Goal: Task Accomplishment & Management: Use online tool/utility

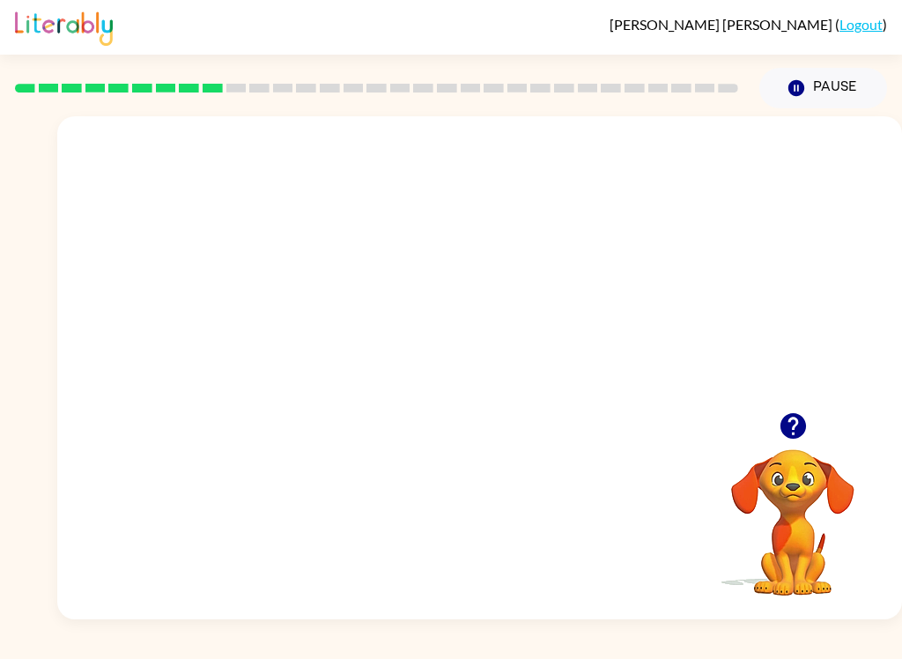
click at [435, 277] on video "Your browser must support playing .mp4 files to use Literably. Please try using…" at bounding box center [479, 264] width 845 height 296
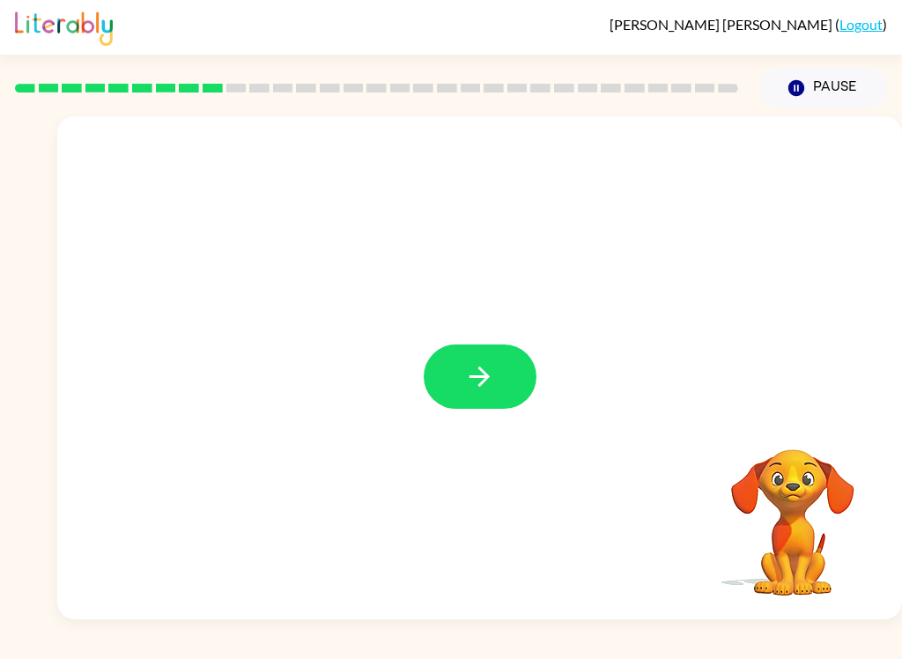
click at [485, 365] on icon "button" at bounding box center [479, 376] width 31 height 31
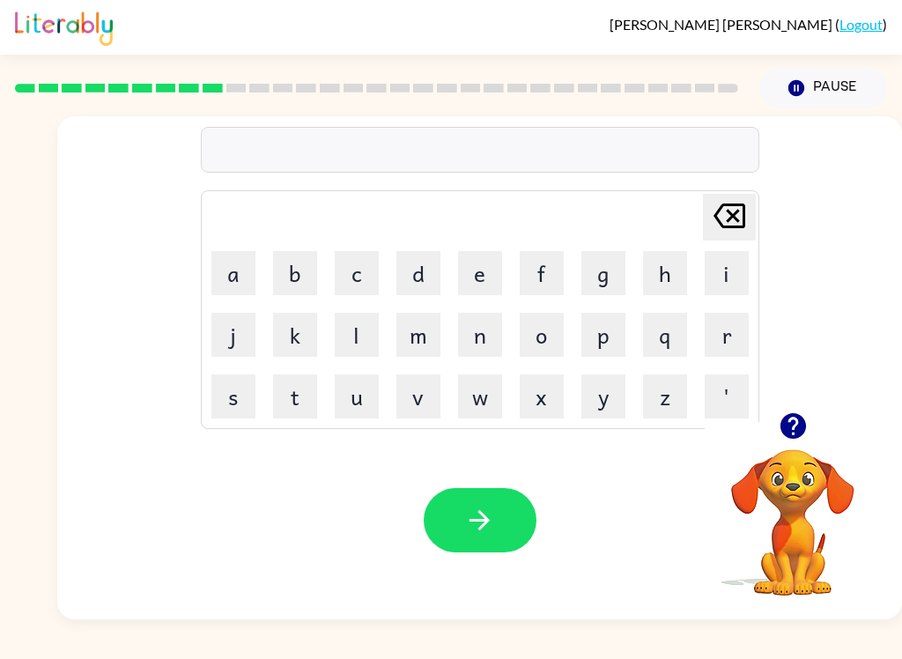
click at [481, 344] on button "n" at bounding box center [480, 335] width 44 height 44
click at [743, 267] on button "i" at bounding box center [727, 273] width 44 height 44
click at [427, 336] on button "m" at bounding box center [418, 335] width 44 height 44
click at [286, 259] on button "b" at bounding box center [295, 273] width 44 height 44
click at [361, 327] on button "l" at bounding box center [357, 335] width 44 height 44
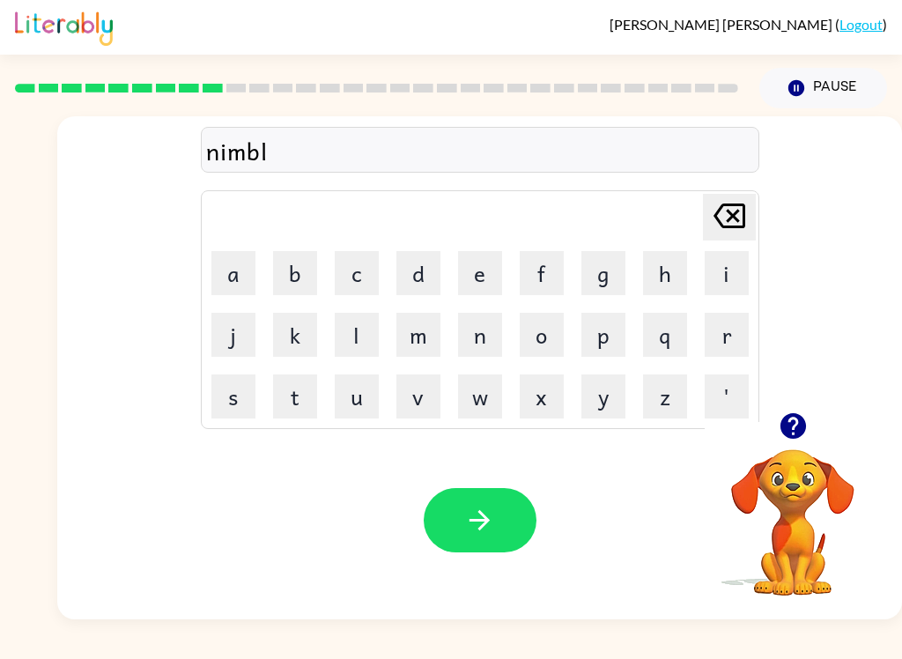
click at [482, 270] on button "e" at bounding box center [480, 273] width 44 height 44
click at [489, 524] on icon "button" at bounding box center [479, 520] width 31 height 31
click at [354, 413] on button "u" at bounding box center [357, 396] width 44 height 44
click at [479, 338] on button "n" at bounding box center [480, 335] width 44 height 44
click at [546, 274] on button "f" at bounding box center [542, 273] width 44 height 44
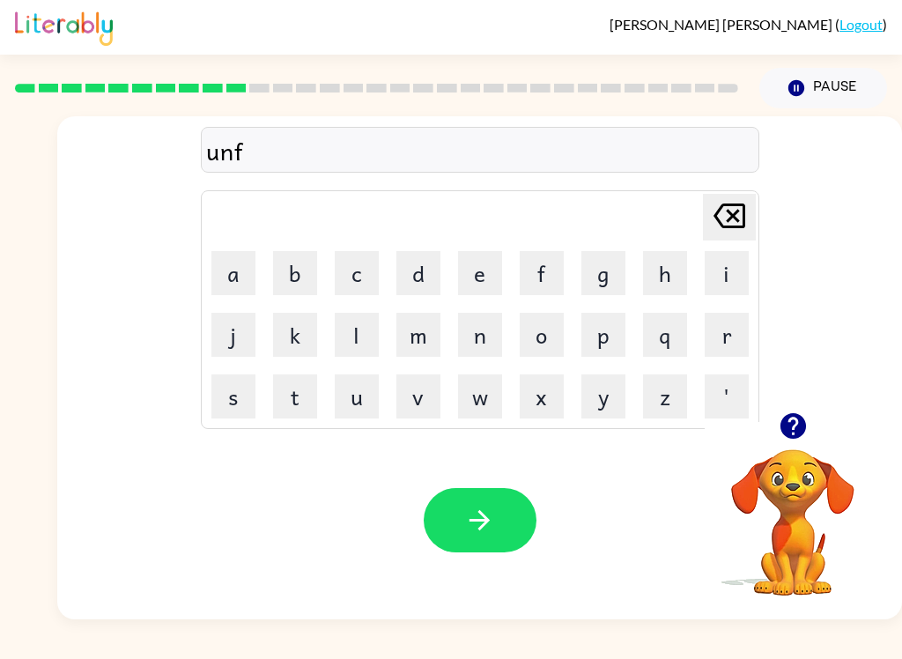
click at [521, 344] on button "o" at bounding box center [542, 335] width 44 height 44
click at [355, 341] on button "l" at bounding box center [357, 335] width 44 height 44
click at [429, 283] on button "d" at bounding box center [418, 273] width 44 height 44
click at [504, 526] on button "button" at bounding box center [480, 520] width 113 height 64
click at [419, 396] on button "v" at bounding box center [418, 396] width 44 height 44
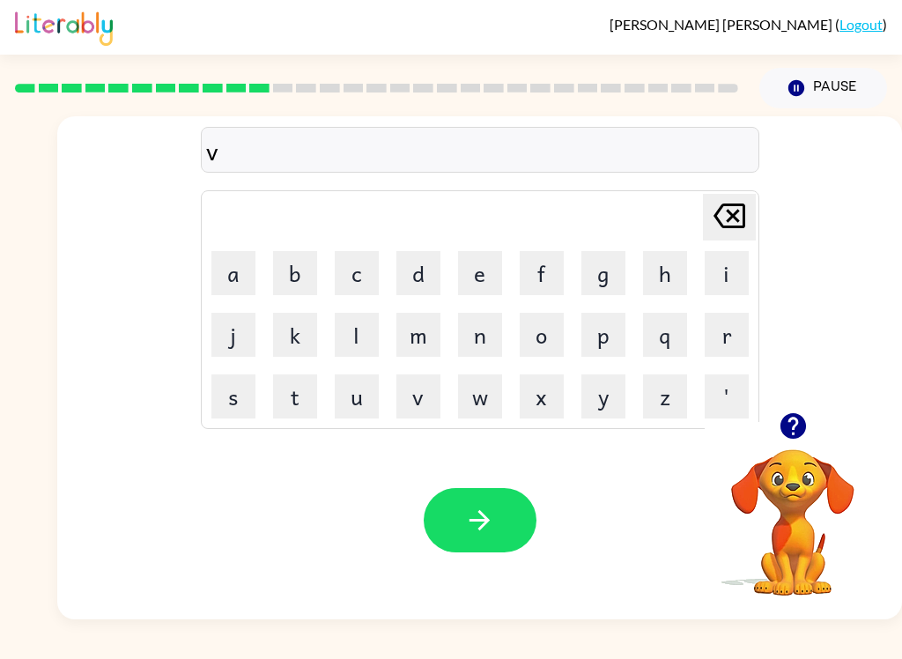
click at [544, 334] on button "o" at bounding box center [542, 335] width 44 height 44
click at [293, 405] on button "t" at bounding box center [295, 396] width 44 height 44
click at [491, 274] on button "e" at bounding box center [480, 273] width 44 height 44
click at [468, 527] on icon "button" at bounding box center [479, 520] width 31 height 31
click at [303, 272] on button "b" at bounding box center [295, 273] width 44 height 44
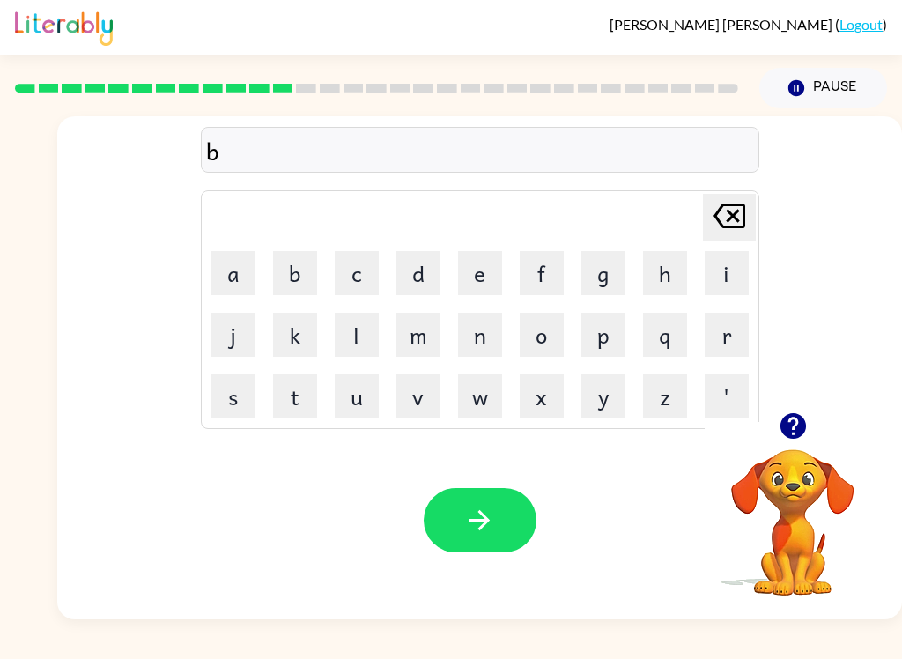
click at [484, 278] on button "e" at bounding box center [480, 273] width 44 height 44
click at [417, 282] on button "d" at bounding box center [418, 273] width 44 height 44
click at [289, 406] on button "t" at bounding box center [295, 396] width 44 height 44
click at [725, 266] on button "i" at bounding box center [727, 273] width 44 height 44
click at [418, 343] on button "m" at bounding box center [418, 335] width 44 height 44
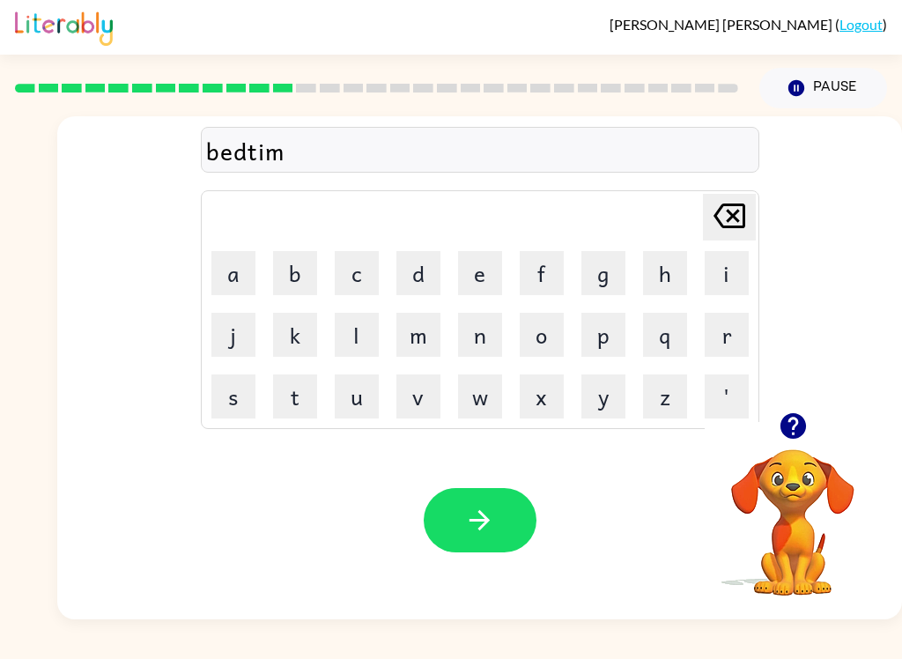
click at [477, 273] on button "e" at bounding box center [480, 273] width 44 height 44
click at [476, 528] on icon "button" at bounding box center [479, 520] width 31 height 31
click at [536, 274] on button "f" at bounding box center [542, 273] width 44 height 44
click at [723, 276] on button "i" at bounding box center [727, 273] width 44 height 44
click at [294, 414] on button "t" at bounding box center [295, 396] width 44 height 44
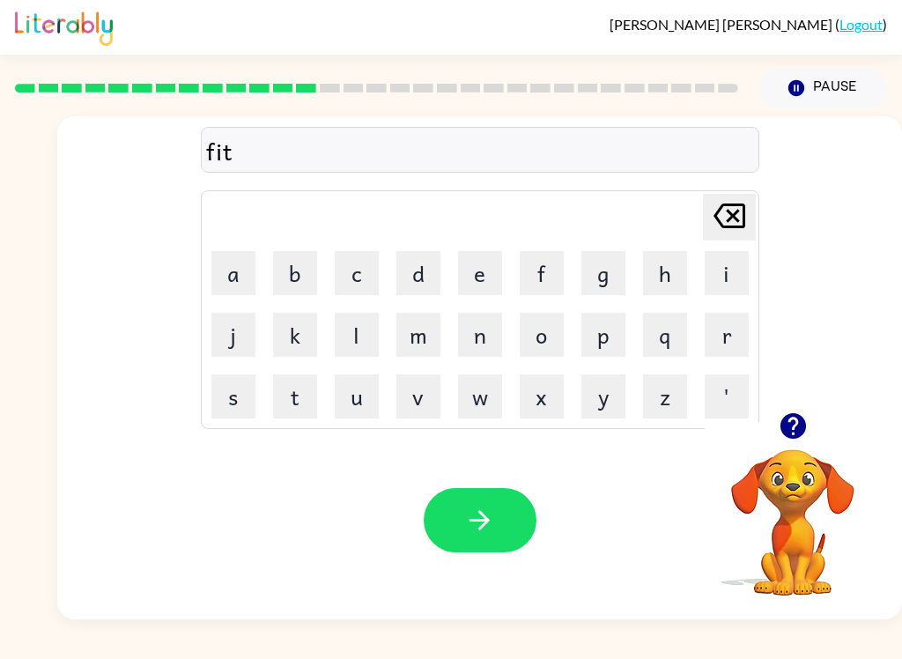
click at [482, 344] on button "n" at bounding box center [480, 335] width 44 height 44
click at [477, 270] on button "e" at bounding box center [480, 273] width 44 height 44
click at [220, 410] on button "s" at bounding box center [233, 396] width 44 height 44
click at [490, 518] on icon "button" at bounding box center [479, 520] width 31 height 31
click at [417, 273] on button "d" at bounding box center [418, 273] width 44 height 44
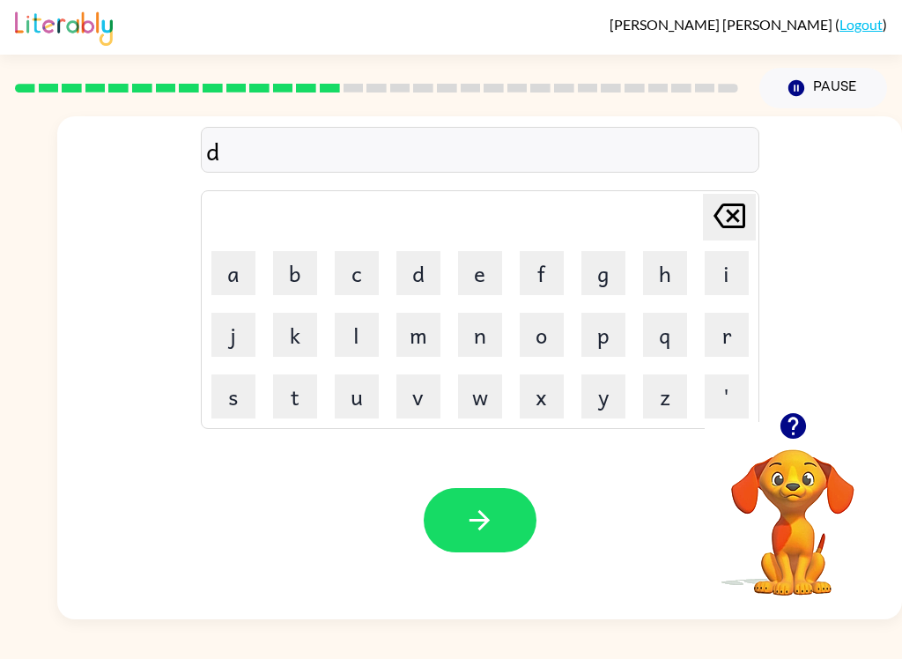
click at [726, 265] on button "i" at bounding box center [727, 273] width 44 height 44
click at [361, 344] on button "l" at bounding box center [357, 335] width 44 height 44
click at [238, 279] on button "a" at bounding box center [233, 273] width 44 height 44
click at [605, 417] on button "y" at bounding box center [603, 396] width 44 height 44
click at [477, 513] on icon "button" at bounding box center [479, 520] width 31 height 31
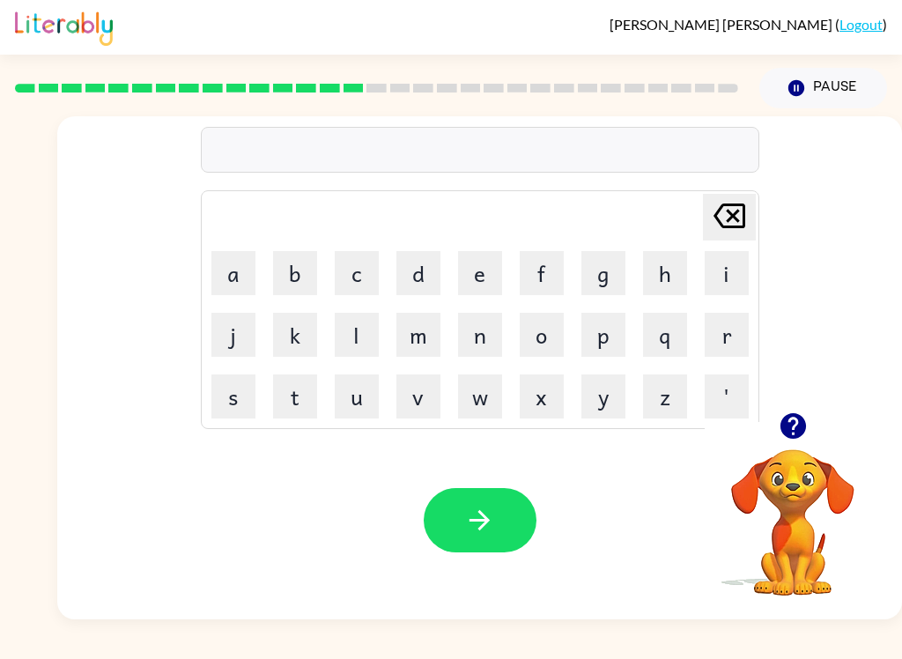
click at [297, 403] on button "t" at bounding box center [295, 396] width 44 height 44
click at [361, 404] on button "u" at bounding box center [357, 396] width 44 height 44
click at [708, 338] on button "r" at bounding box center [727, 335] width 44 height 44
click at [418, 338] on button "m" at bounding box center [418, 335] width 44 height 44
click at [289, 280] on button "b" at bounding box center [295, 273] width 44 height 44
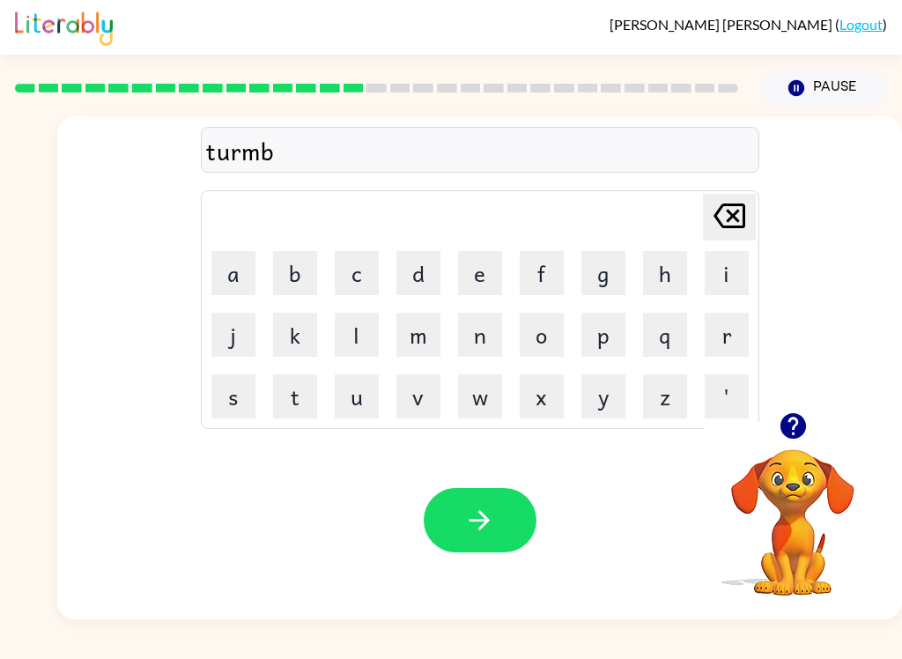
click at [477, 534] on icon "button" at bounding box center [479, 520] width 31 height 31
click at [485, 514] on icon "button" at bounding box center [479, 520] width 31 height 31
click at [798, 85] on icon "button" at bounding box center [796, 88] width 16 height 16
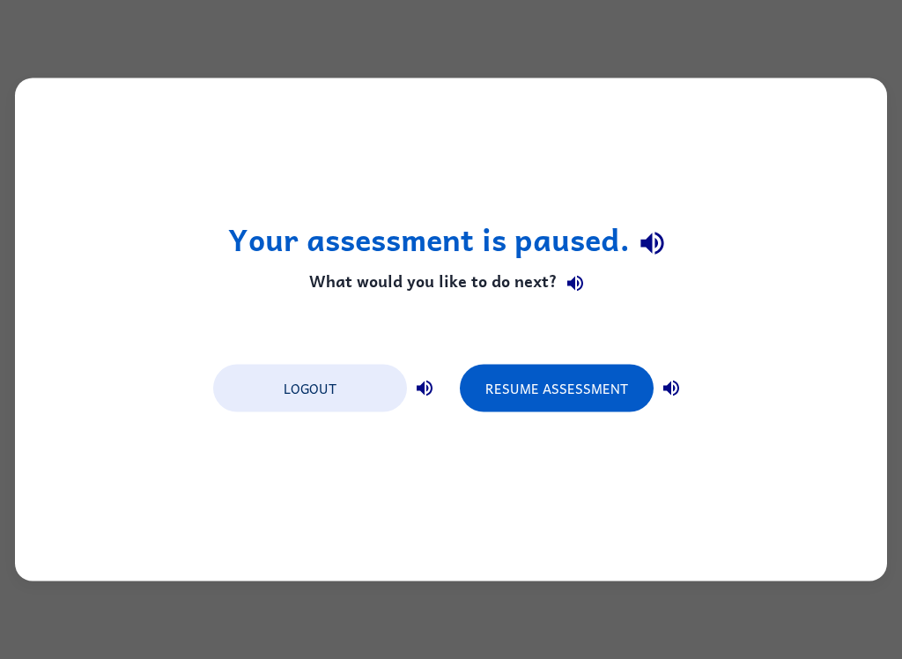
click at [358, 386] on button "Logout" at bounding box center [310, 389] width 194 height 48
